Goal: Use online tool/utility: Utilize a website feature to perform a specific function

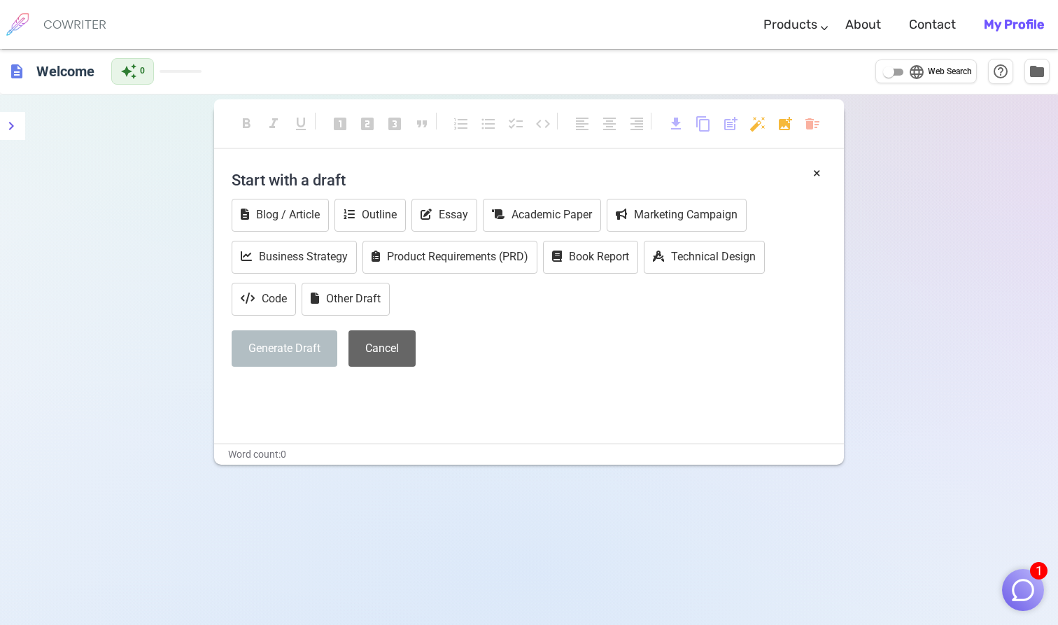
click at [377, 348] on button "Cancel" at bounding box center [381, 348] width 67 height 37
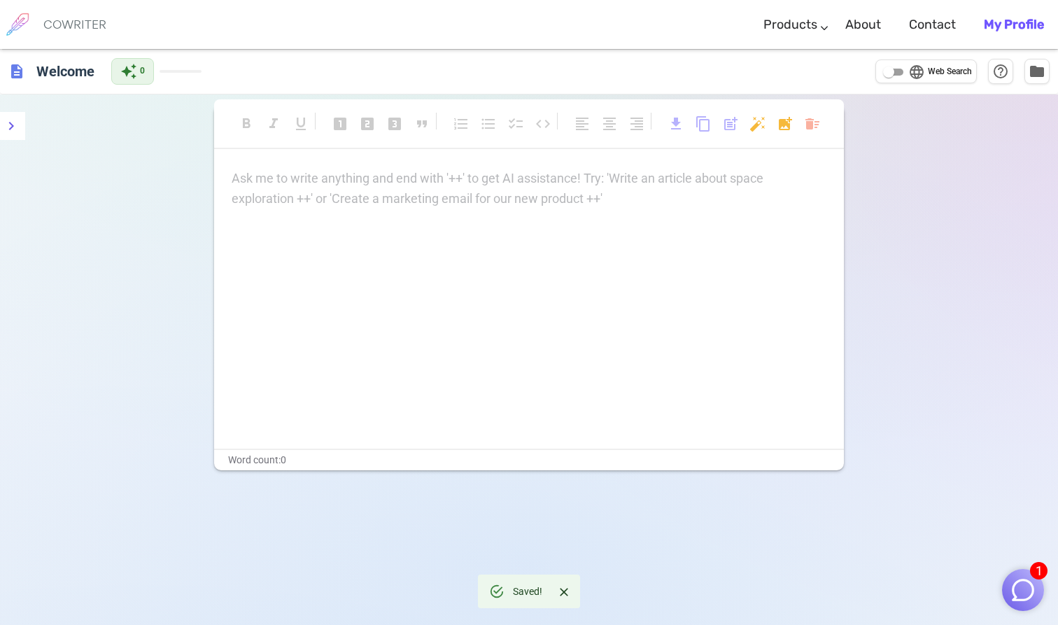
click at [437, 355] on div "Ask me to write anything and end with '++' to get AI assistance! Try: 'Write an…" at bounding box center [529, 309] width 630 height 280
click at [441, 207] on div "Ask me to write anything and end with '++' to get AI assistance! Try: 'Write an…" at bounding box center [529, 309] width 630 height 280
click at [458, 204] on div "Ask me to write anything and end with '++' to get AI assistance! Try: 'Write an…" at bounding box center [529, 188] width 595 height 39
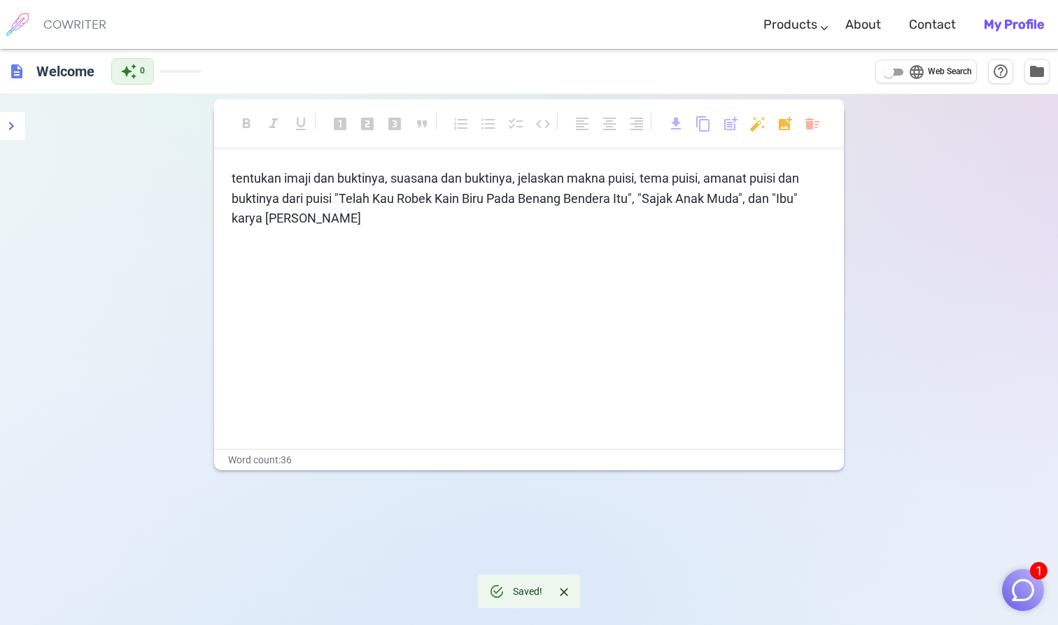
click at [530, 591] on div "Saved!" at bounding box center [527, 591] width 29 height 25
click at [404, 238] on p "﻿" at bounding box center [529, 244] width 595 height 20
click at [1023, 593] on img "button" at bounding box center [1023, 590] width 27 height 27
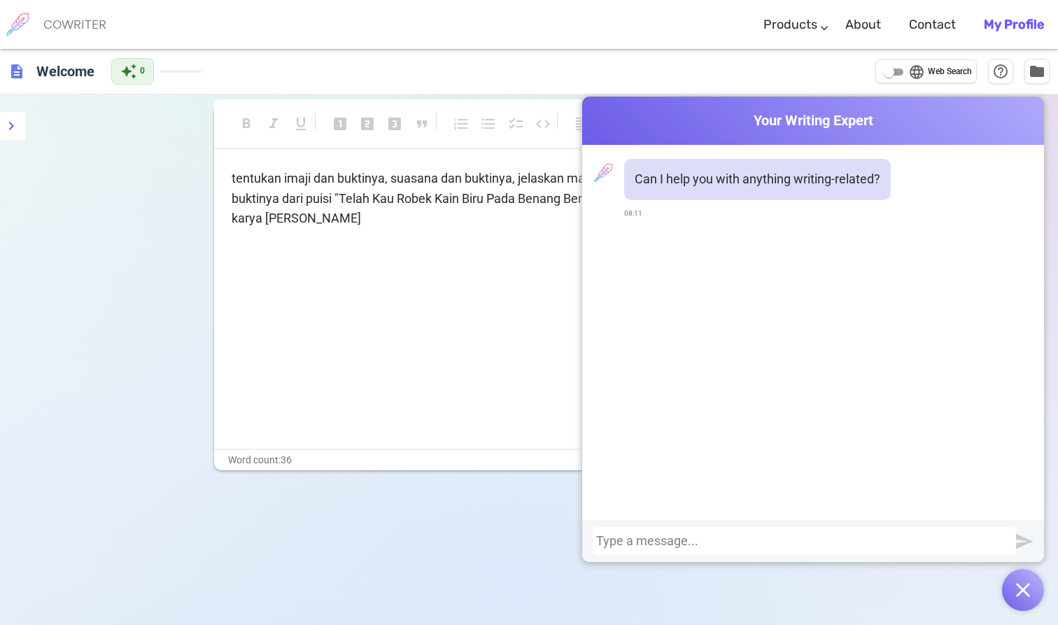
click at [894, 519] on div "Can I help you with anything writing-related? 08:11" at bounding box center [813, 332] width 462 height 375
drag, startPoint x: 232, startPoint y: 176, endPoint x: 381, endPoint y: 212, distance: 153.3
click at [381, 212] on p "tentukan imaji dan buktinya, suasana dan buktinya, jelaskan makna puisi, tema p…" at bounding box center [529, 199] width 595 height 60
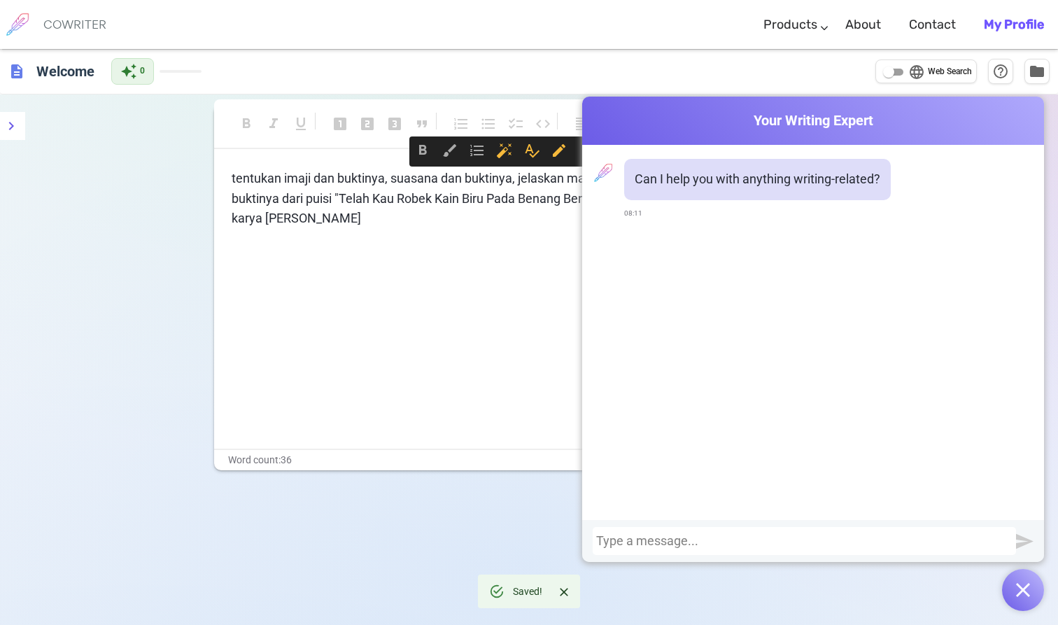
copy span "tentukan imaji dan buktinya, suasana dan buktinya, jelaskan makna puisi, tema p…"
click at [678, 544] on div at bounding box center [804, 541] width 416 height 14
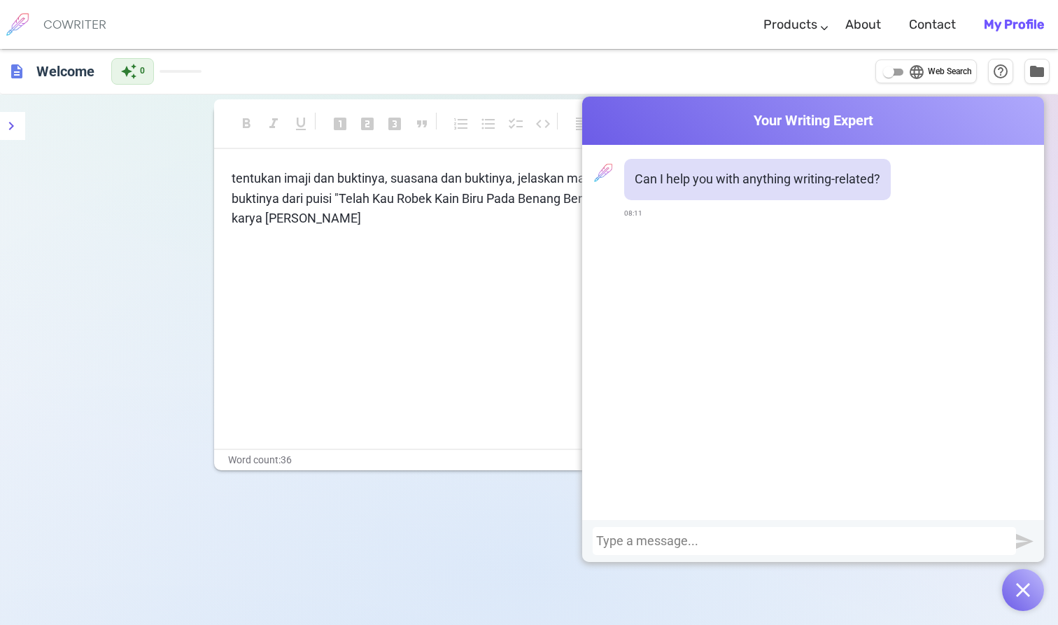
paste div
click at [1034, 543] on div "tentukan imaji dan buktinya, suasana dan buktinya, jelaskan makna puisi, tema p…" at bounding box center [813, 541] width 462 height 42
click at [1024, 537] on img "submit" at bounding box center [1024, 540] width 17 height 17
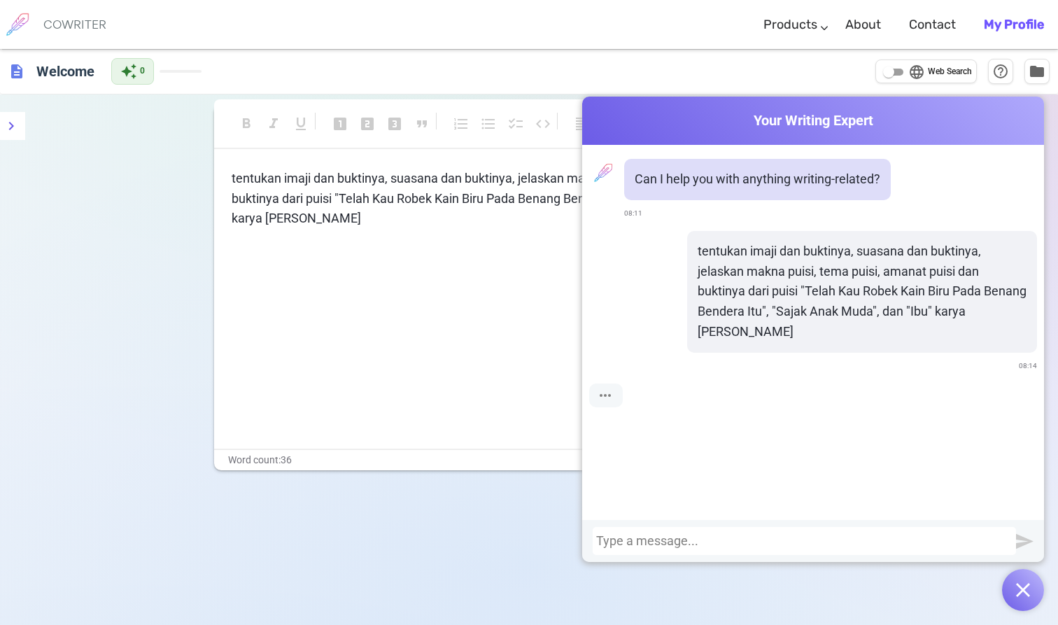
click at [836, 128] on span "Your Writing Expert" at bounding box center [813, 121] width 462 height 20
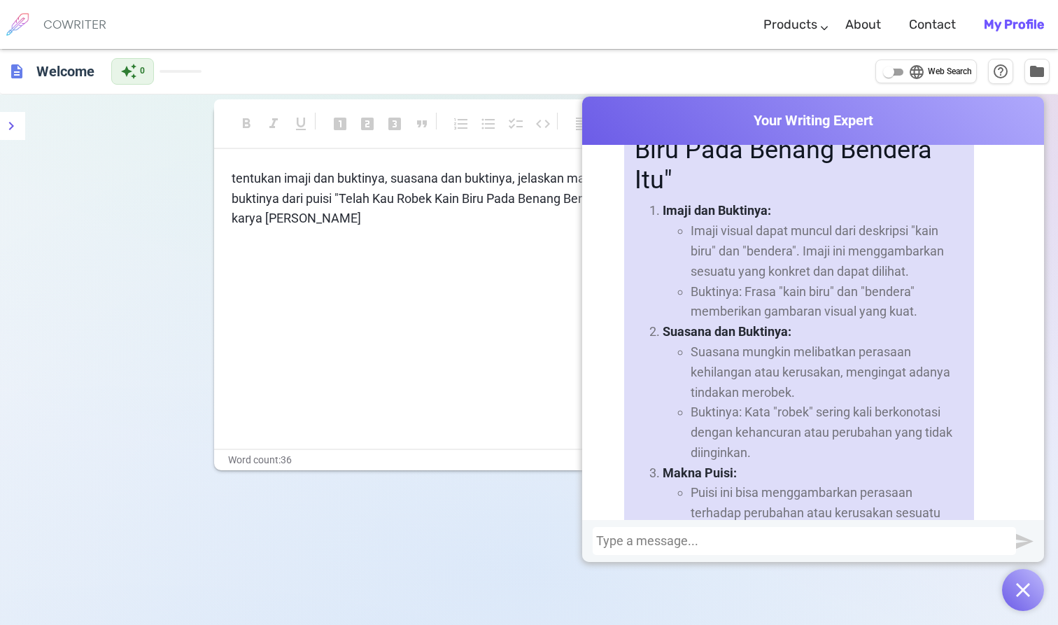
scroll to position [367, 0]
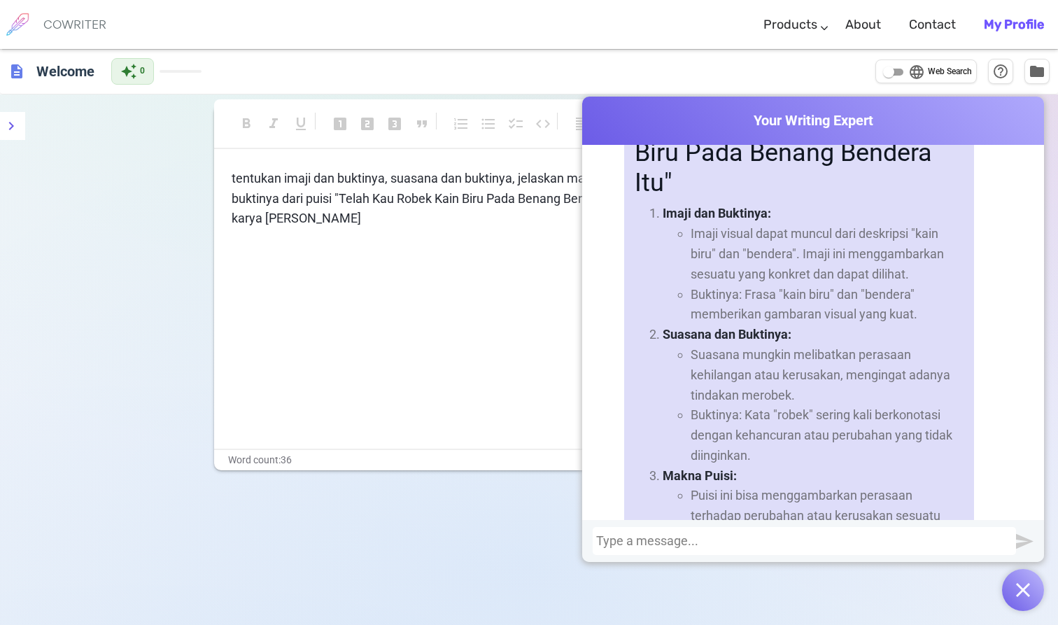
click at [701, 538] on div at bounding box center [804, 541] width 416 height 14
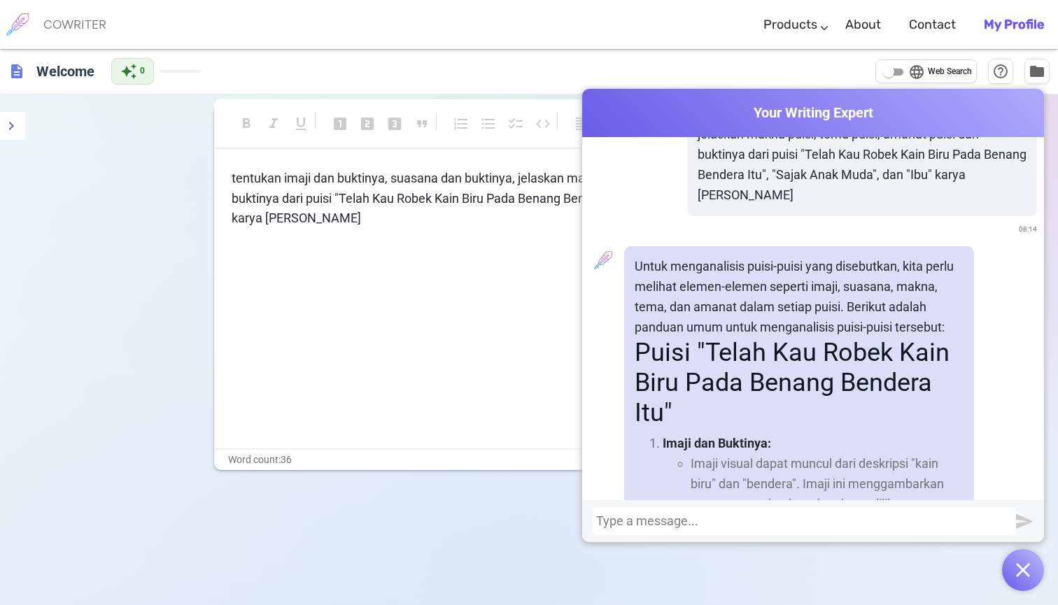
scroll to position [106, 0]
